Goal: Information Seeking & Learning: Learn about a topic

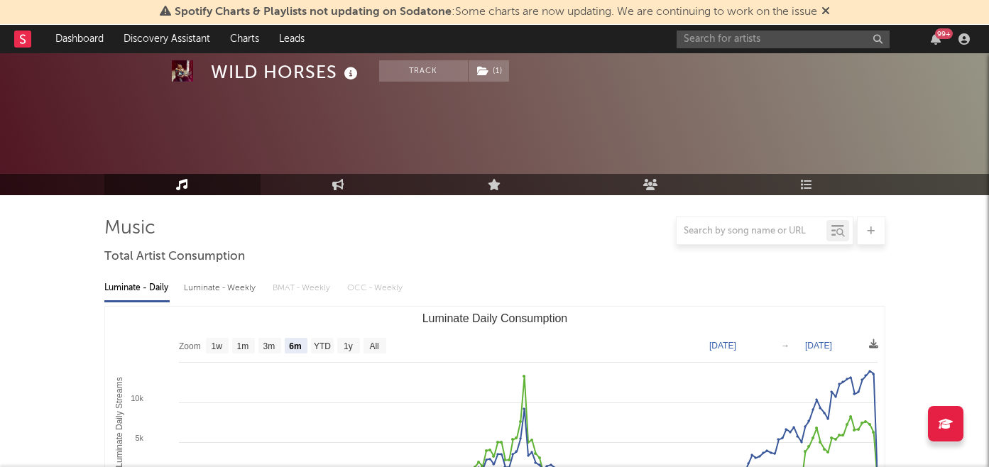
select select "6m"
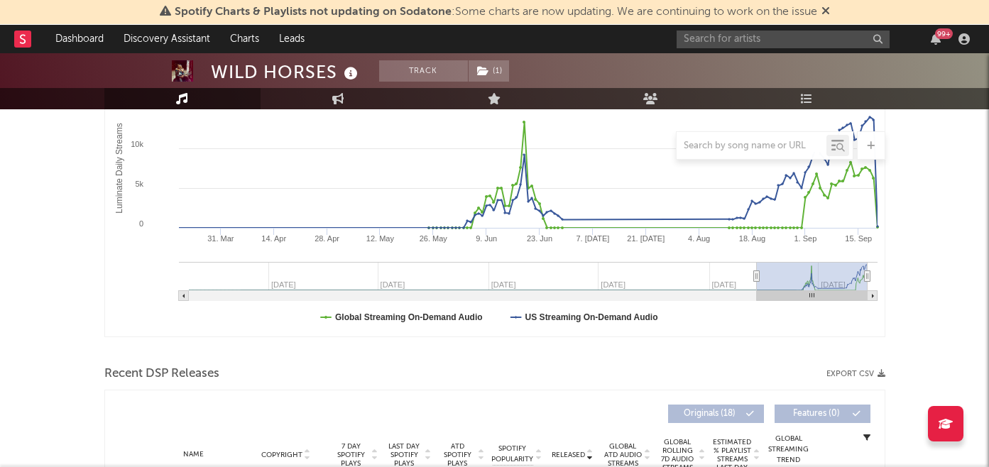
click at [711, 48] on div "99 +" at bounding box center [826, 39] width 298 height 28
click at [715, 37] on input "text" at bounding box center [783, 40] width 213 height 18
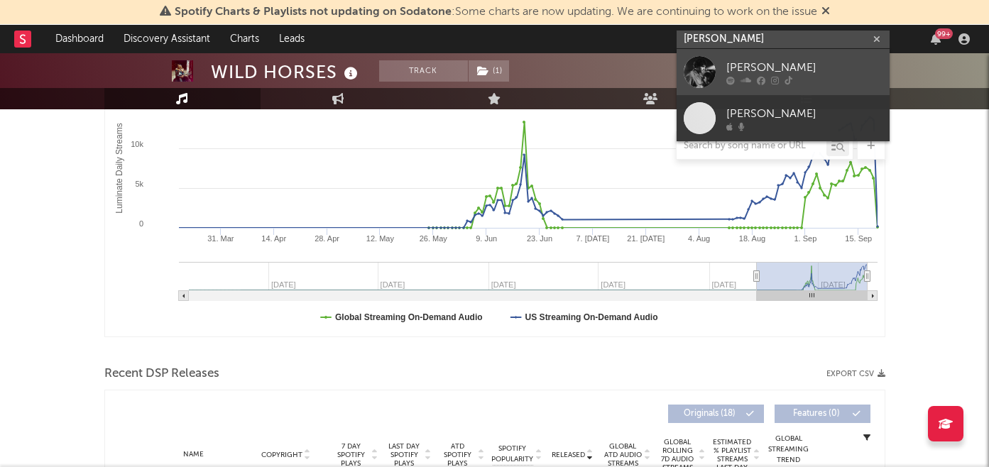
type input "solon holt"
click at [744, 59] on div "[PERSON_NAME]" at bounding box center [805, 67] width 156 height 17
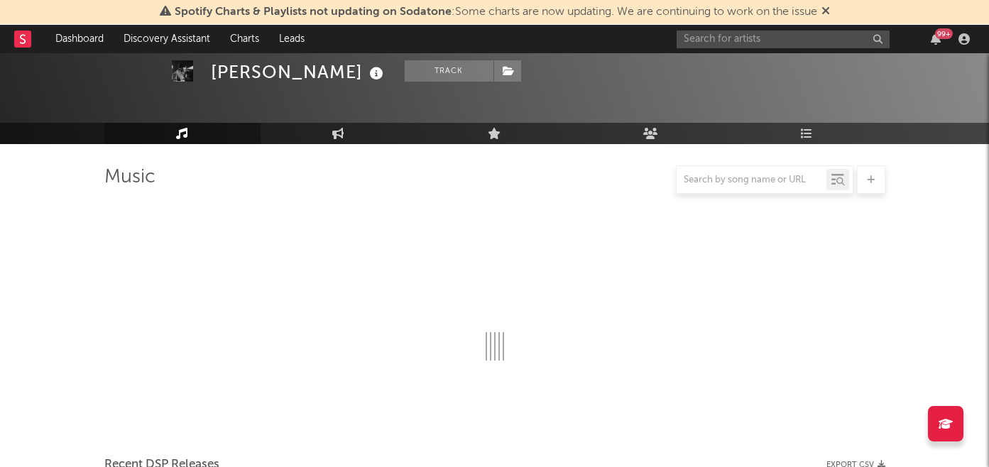
scroll to position [254, 0]
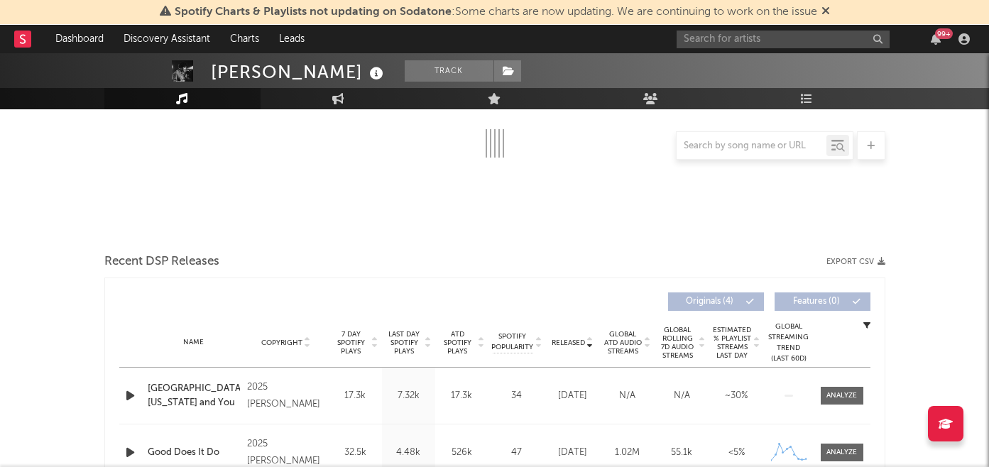
select select "6m"
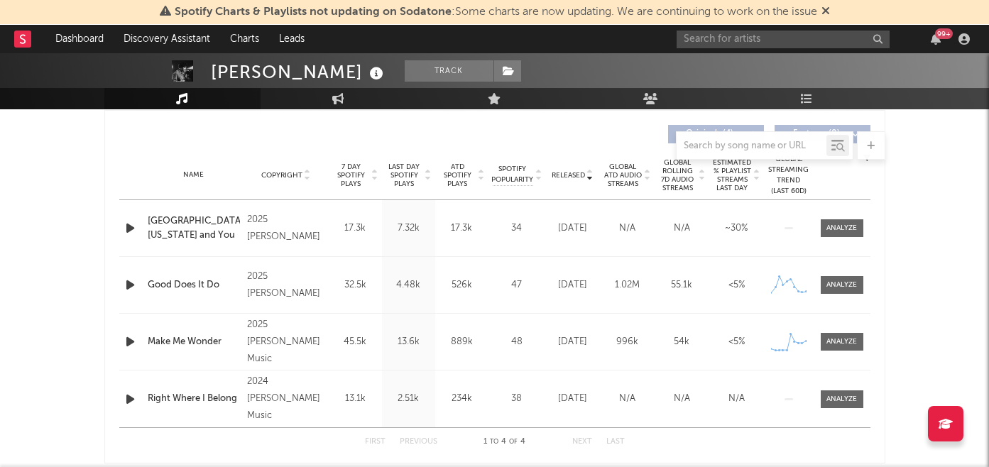
scroll to position [550, 0]
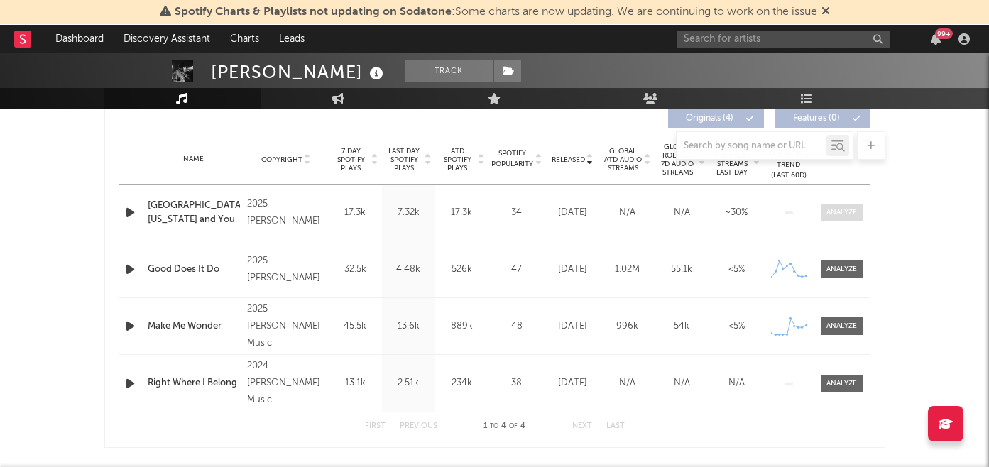
click at [840, 212] on div at bounding box center [842, 212] width 31 height 11
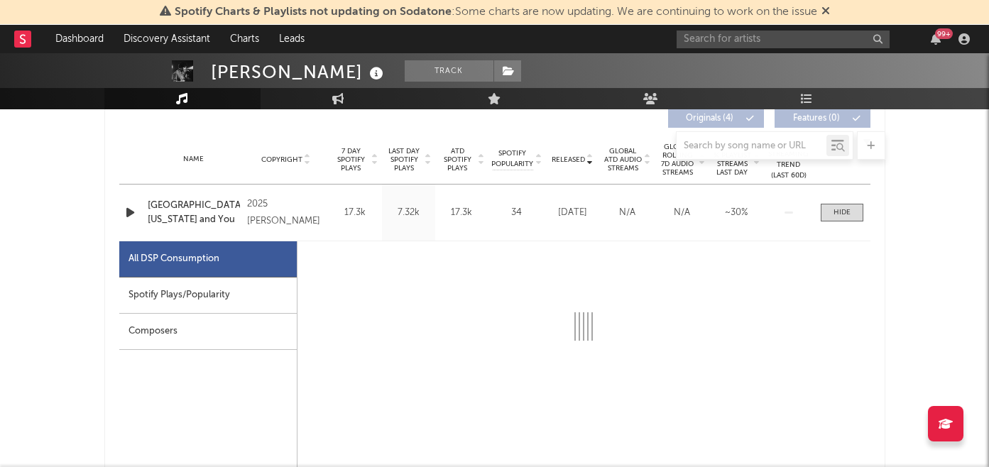
select select "1w"
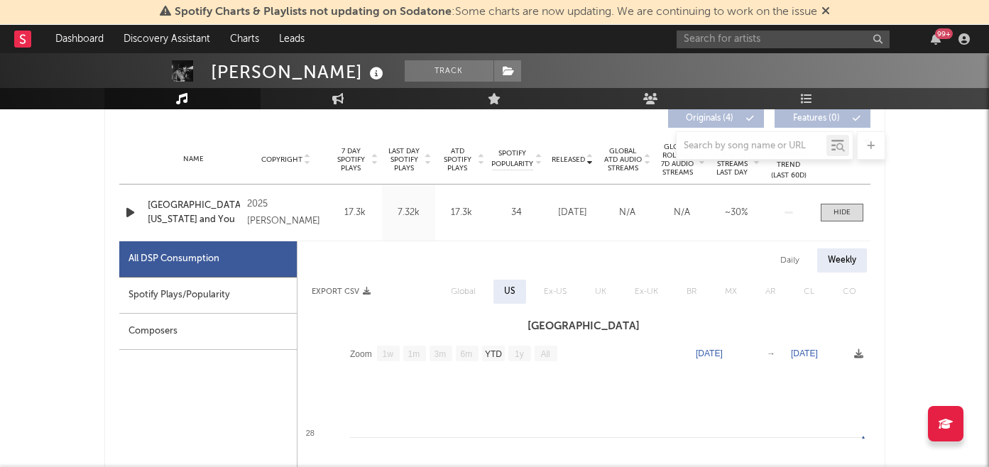
click at [168, 297] on div "Spotify Plays/Popularity" at bounding box center [208, 296] width 178 height 36
select select "1w"
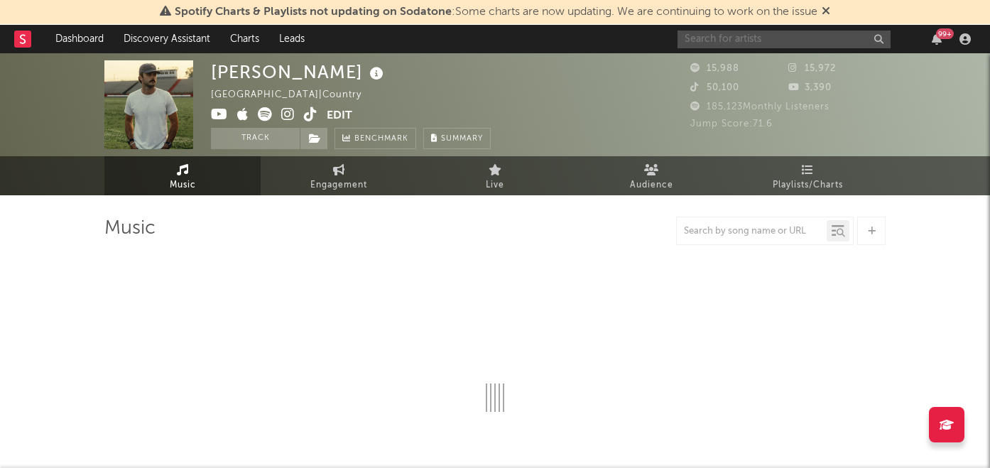
click at [732, 40] on input "text" at bounding box center [784, 40] width 213 height 18
select select "6m"
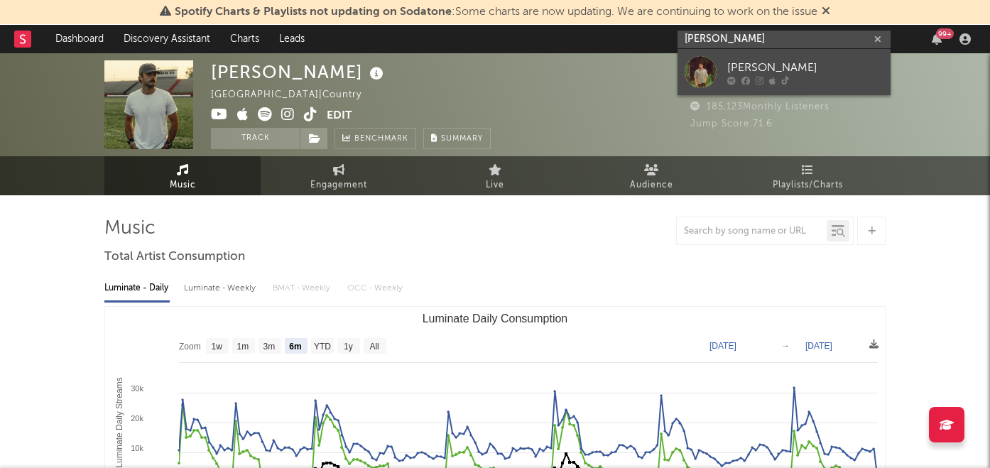
type input "[PERSON_NAME]"
click at [751, 70] on div "[PERSON_NAME]" at bounding box center [805, 67] width 156 height 17
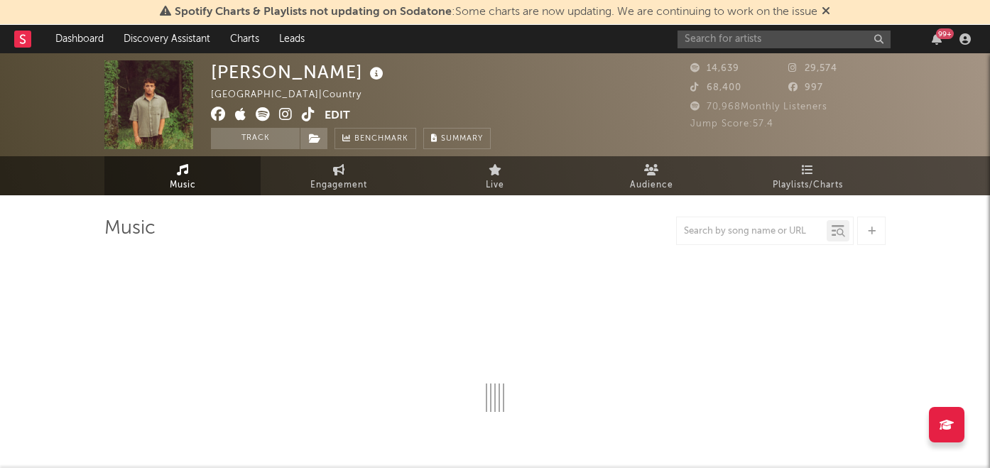
select select "6m"
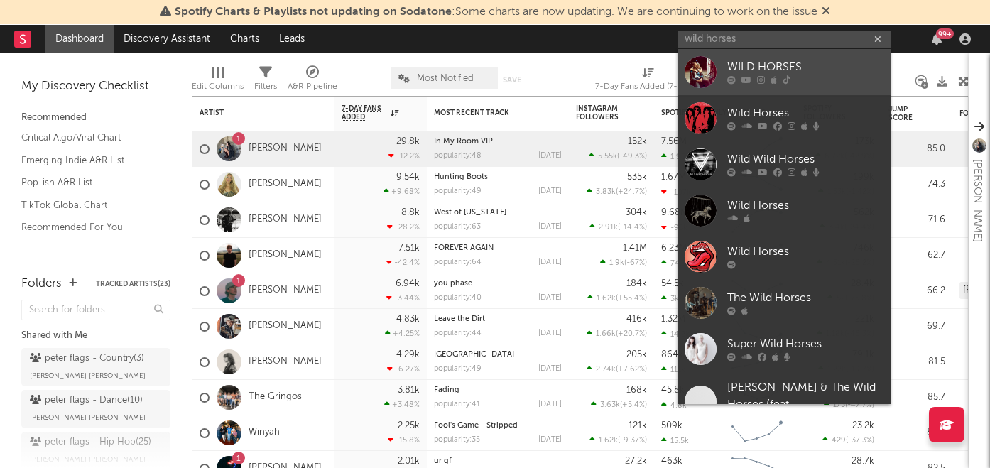
type input "wild horses"
click at [750, 62] on div "WILD HORSES" at bounding box center [805, 67] width 156 height 17
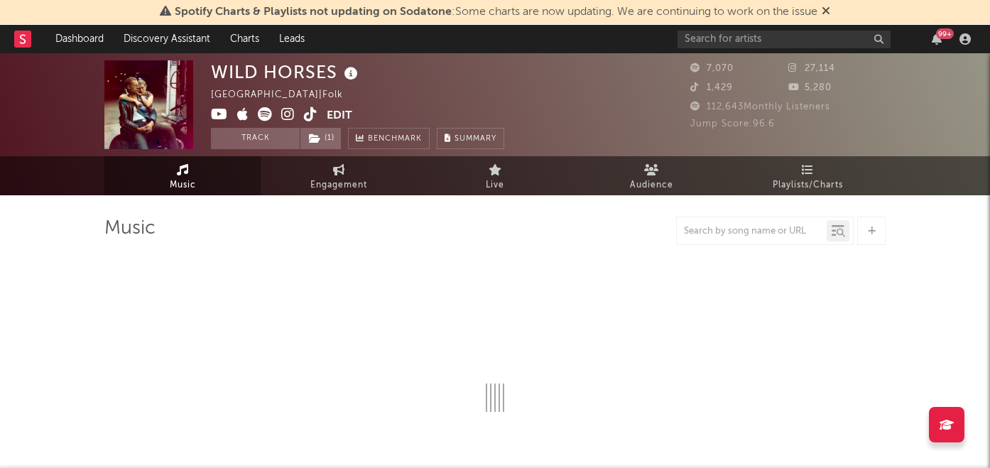
select select "6m"
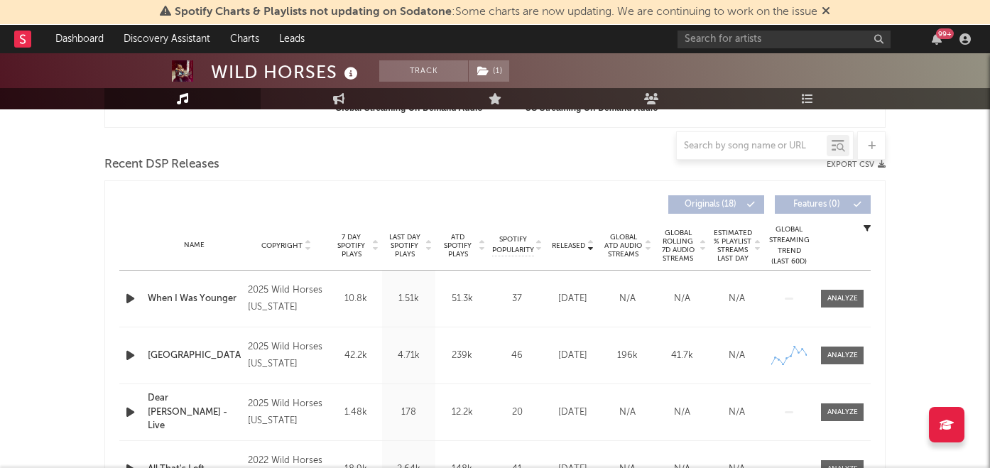
scroll to position [469, 0]
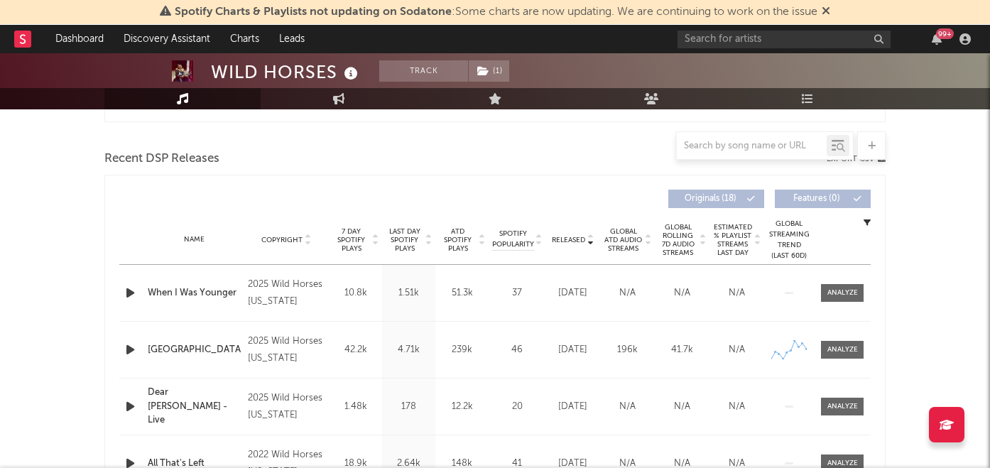
click at [352, 239] on span "7 Day Spotify Plays" at bounding box center [351, 240] width 38 height 26
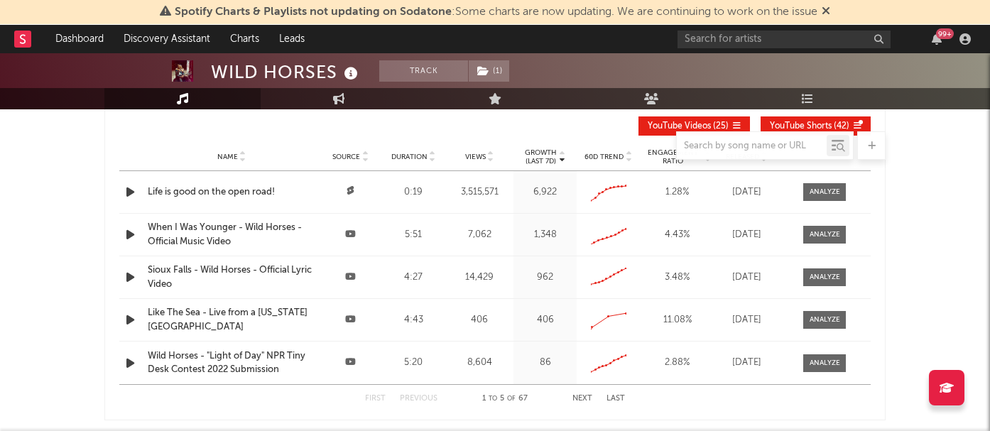
scroll to position [1343, 0]
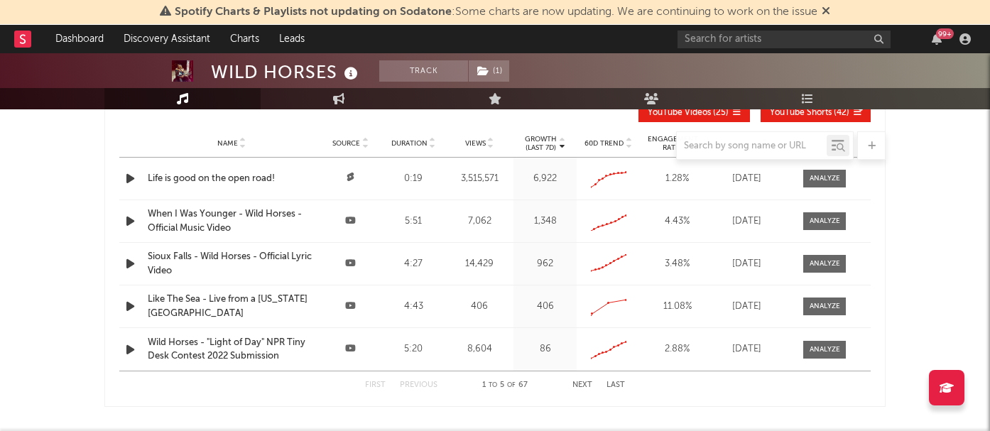
click at [127, 265] on icon "button" at bounding box center [130, 264] width 15 height 18
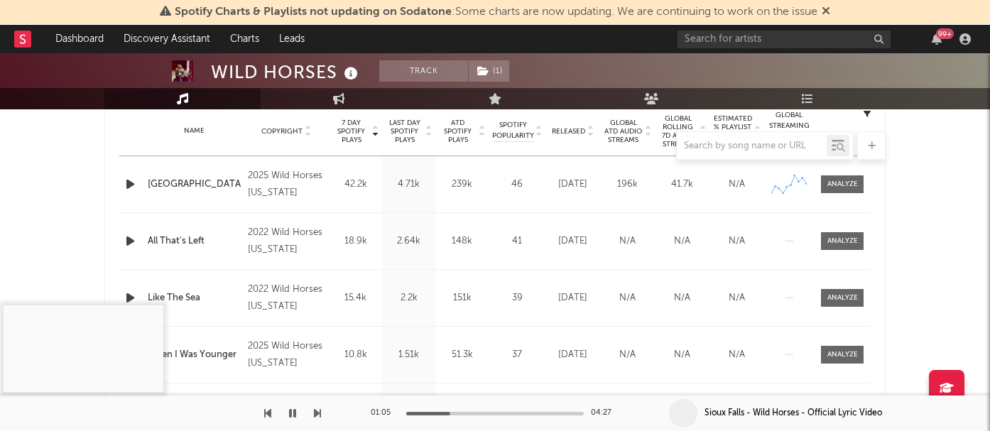
scroll to position [567, 0]
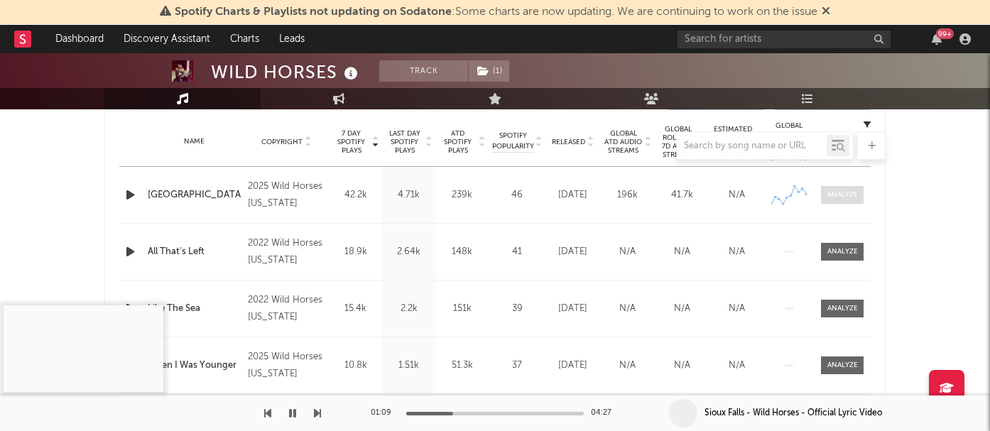
click at [859, 196] on span at bounding box center [842, 195] width 43 height 18
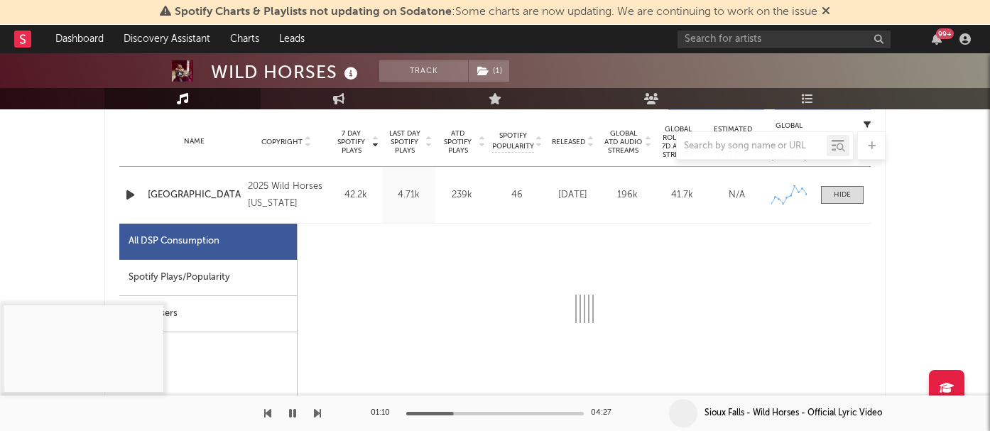
select select "1w"
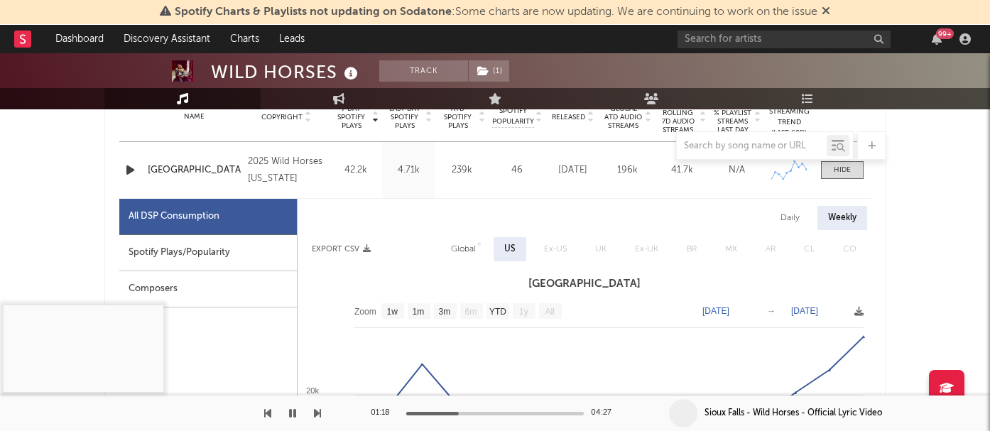
scroll to position [582, 0]
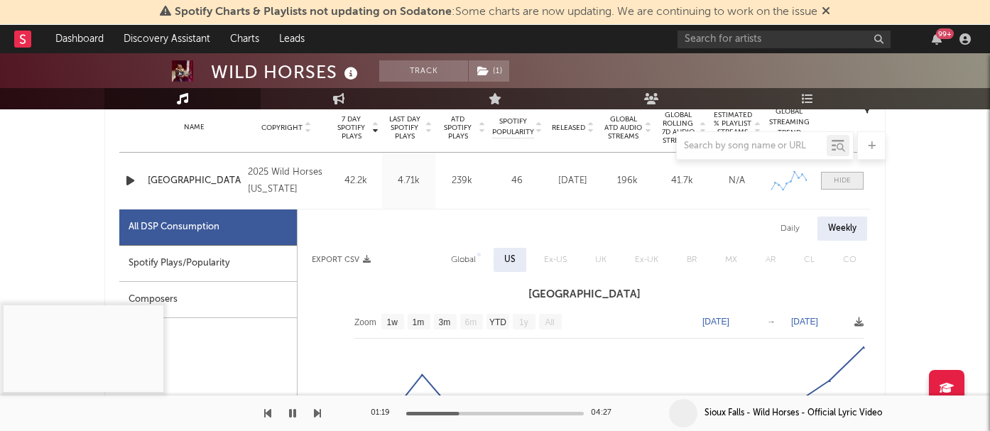
click at [849, 180] on div at bounding box center [842, 180] width 17 height 11
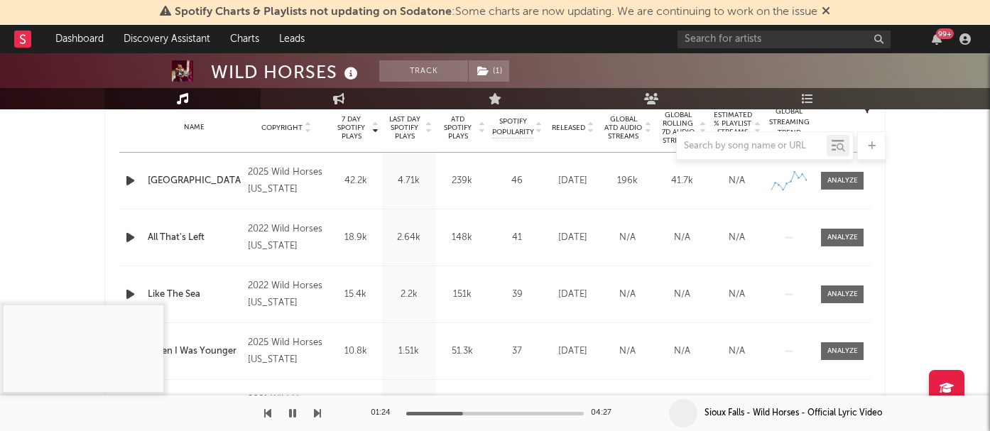
click at [293, 411] on icon "button" at bounding box center [292, 413] width 7 height 11
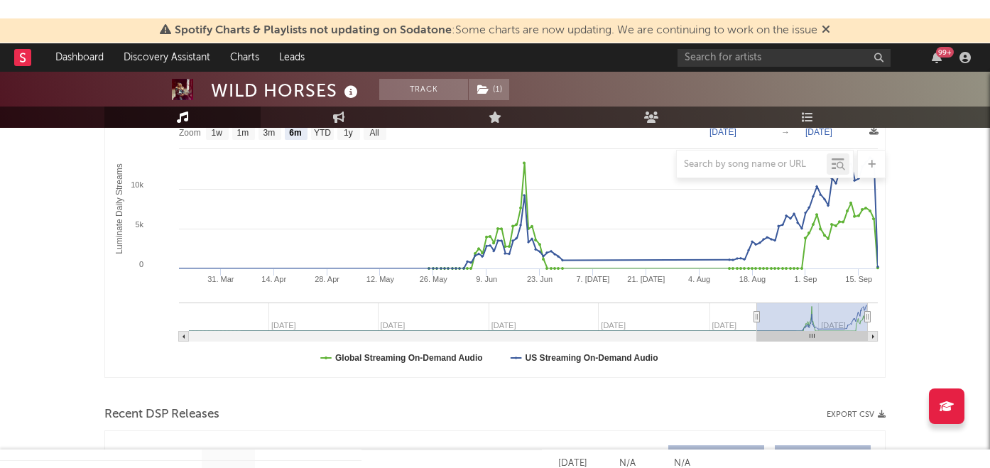
scroll to position [239, 0]
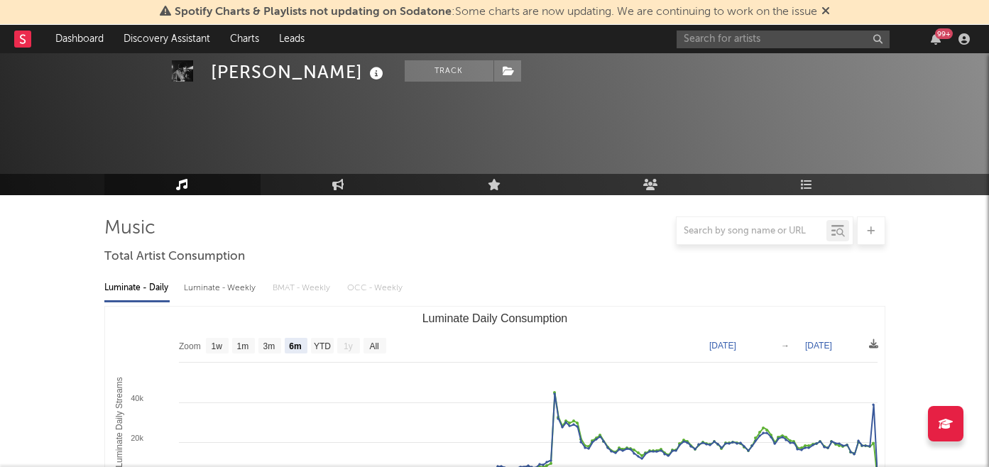
select select "6m"
select select "1w"
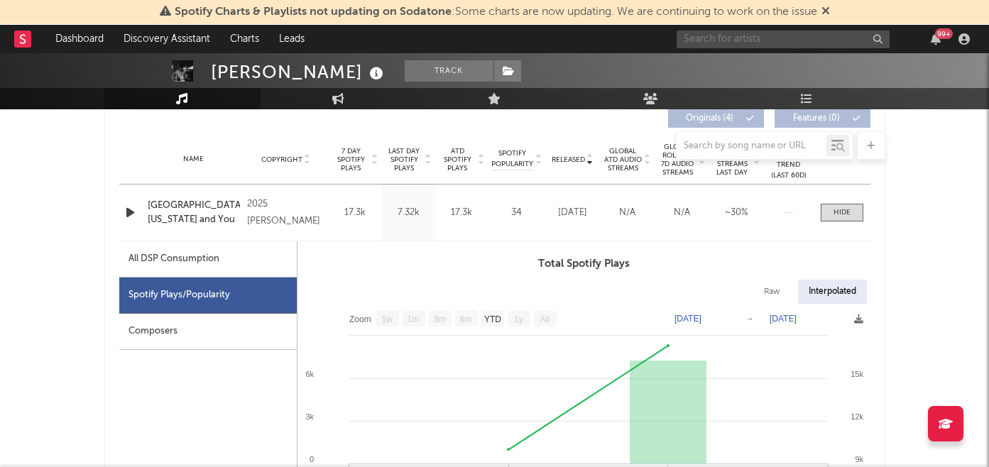
click at [712, 44] on input "text" at bounding box center [783, 40] width 213 height 18
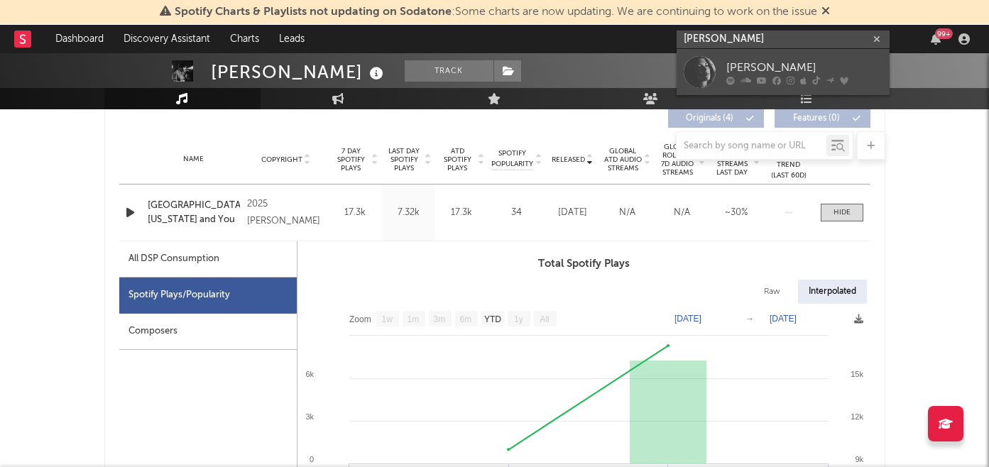
type input "dylan conriqu"
click at [757, 78] on icon at bounding box center [762, 80] width 10 height 9
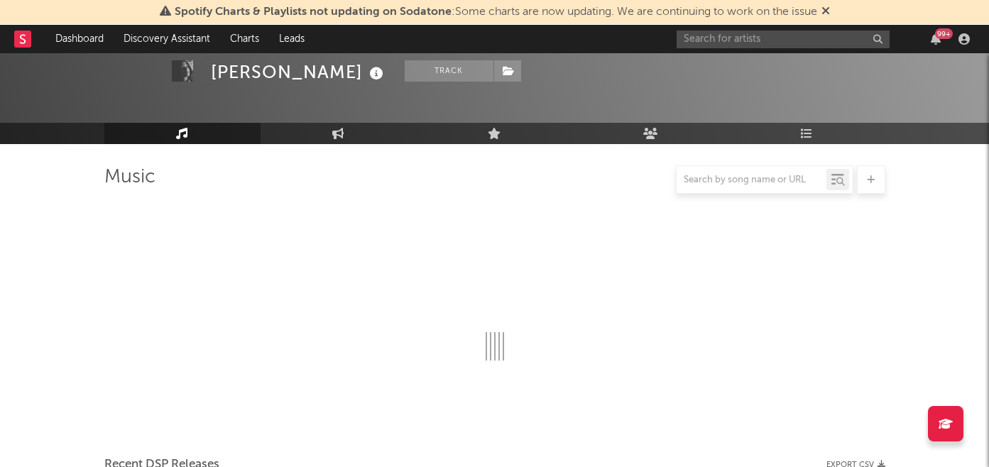
scroll to position [550, 0]
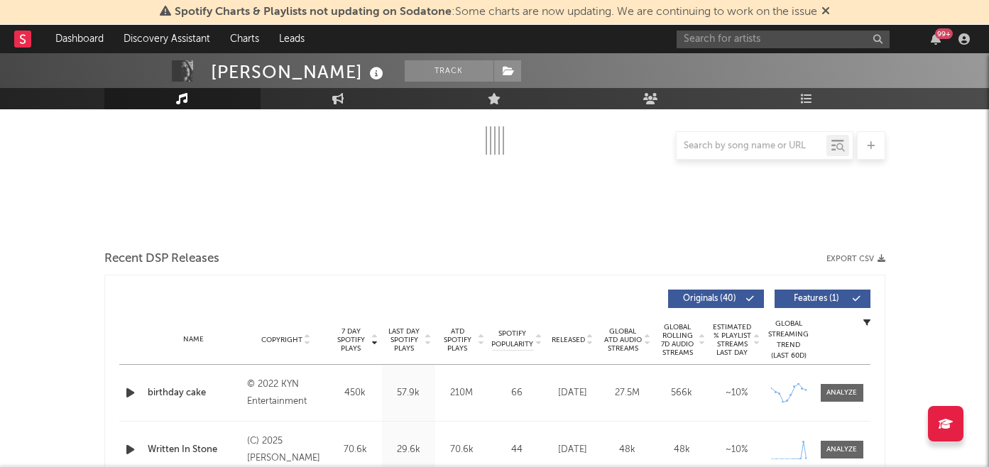
select select "6m"
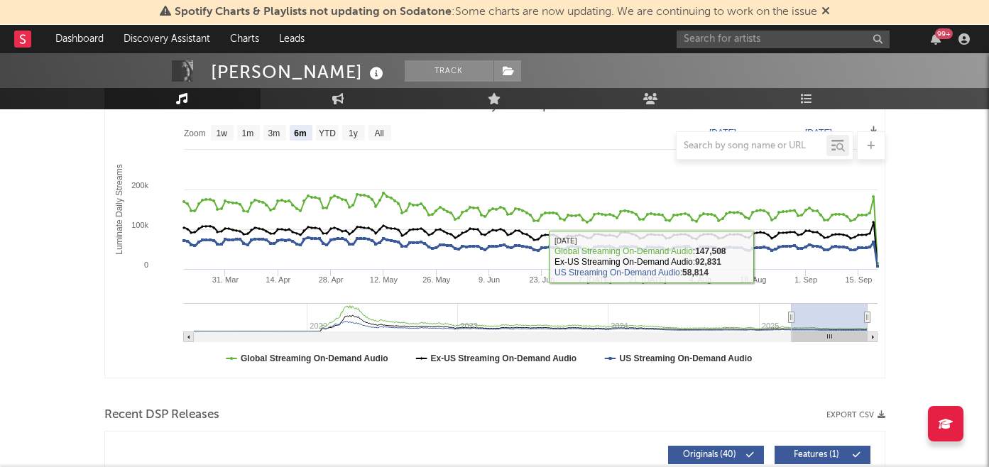
scroll to position [453, 0]
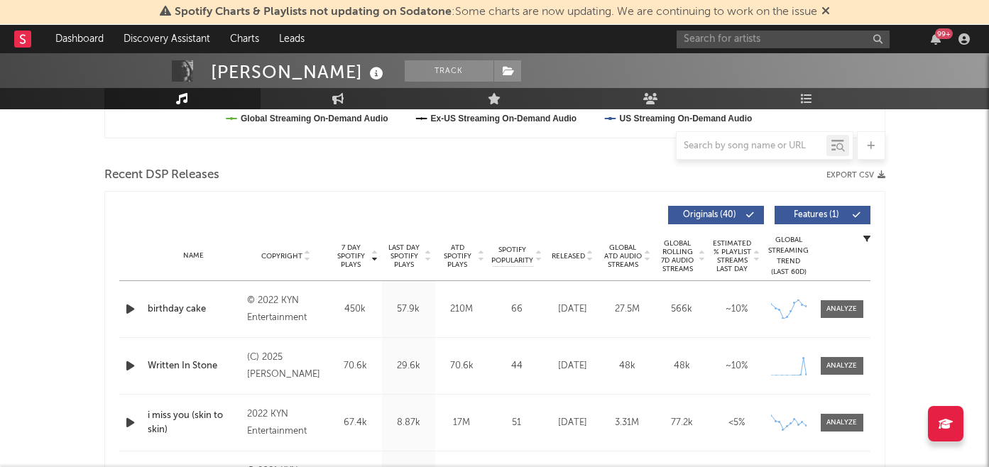
click at [282, 265] on div "Name Copyright Label Album Names Composer Names 7 Day Spotify Plays Last Day Sp…" at bounding box center [494, 257] width 751 height 50
click at [567, 256] on span "Released" at bounding box center [568, 256] width 33 height 9
click at [840, 315] on span at bounding box center [842, 309] width 43 height 18
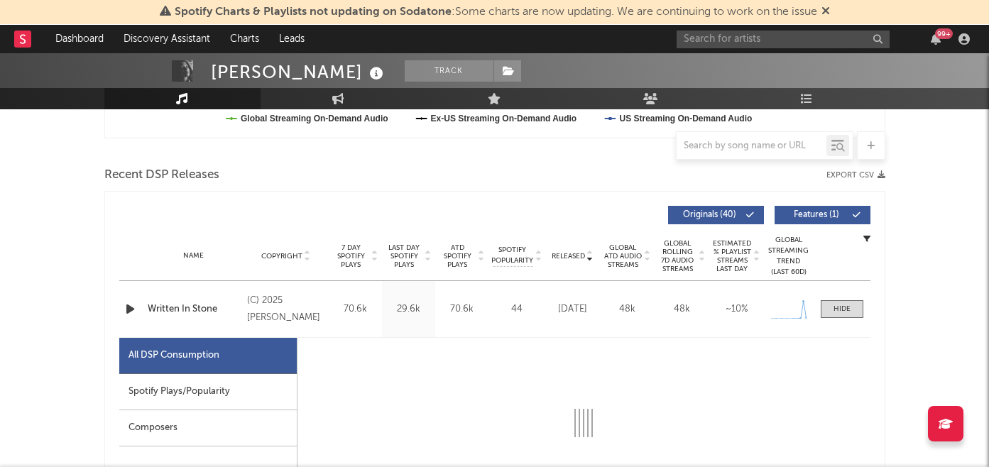
select select "1w"
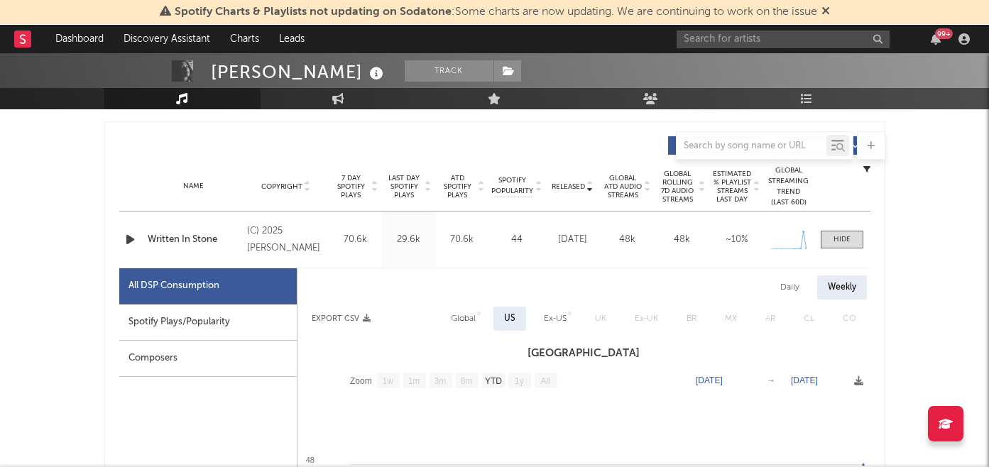
scroll to position [577, 0]
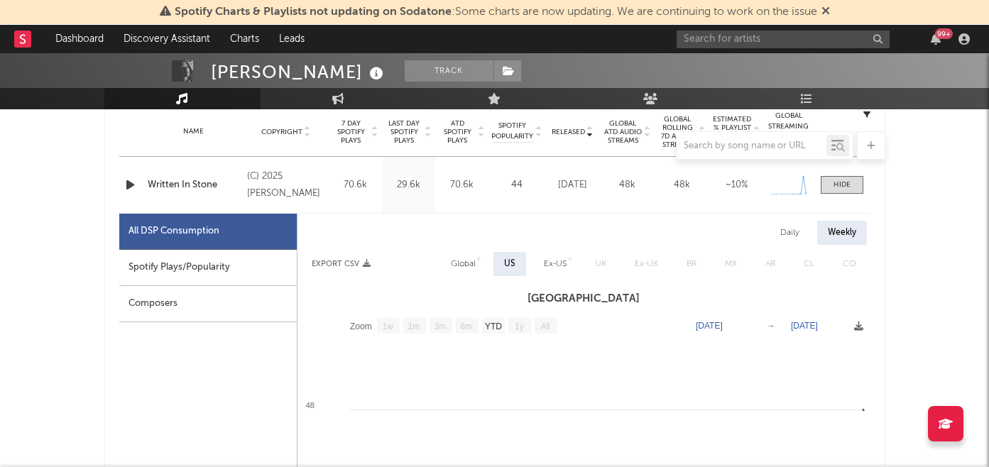
click at [203, 276] on div "Spotify Plays/Popularity" at bounding box center [208, 268] width 178 height 36
select select "1w"
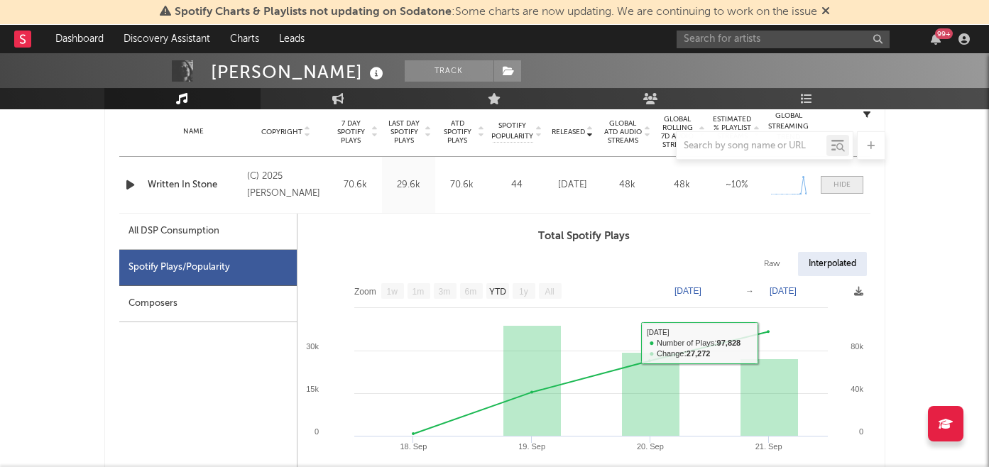
click at [839, 183] on div at bounding box center [842, 185] width 17 height 11
